Goal: Check status: Check status

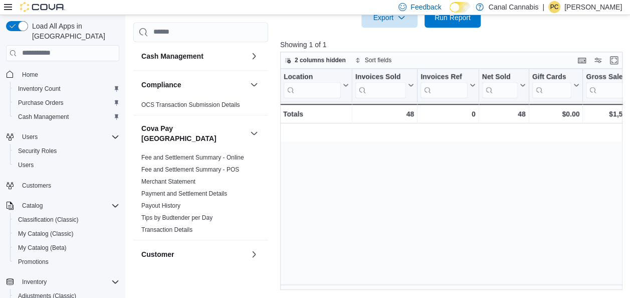
scroll to position [0, 1224]
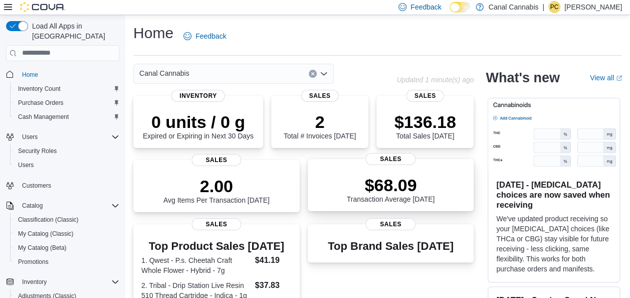
click at [399, 190] on p "$68.09" at bounding box center [391, 185] width 88 height 20
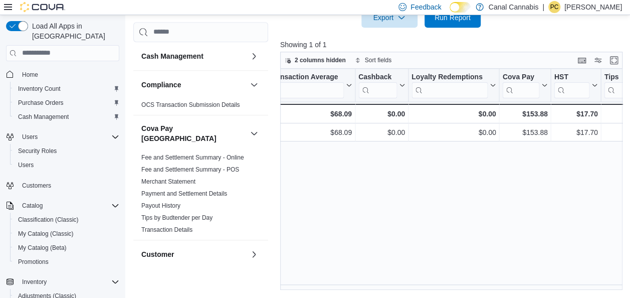
scroll to position [0, 1079]
